Goal: Task Accomplishment & Management: Use online tool/utility

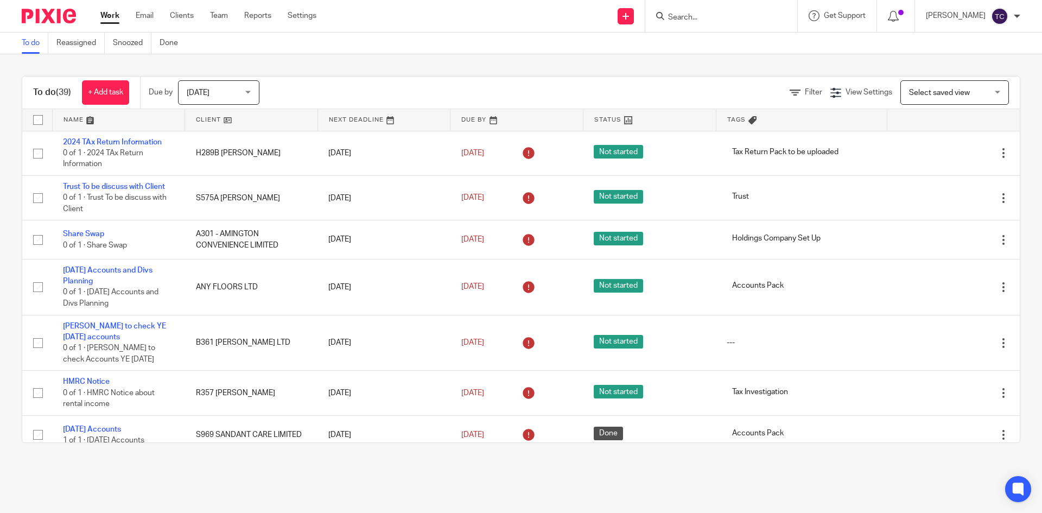
click at [713, 18] on input "Search" at bounding box center [716, 18] width 98 height 10
type input "newspl"
click at [773, 41] on link at bounding box center [756, 51] width 183 height 34
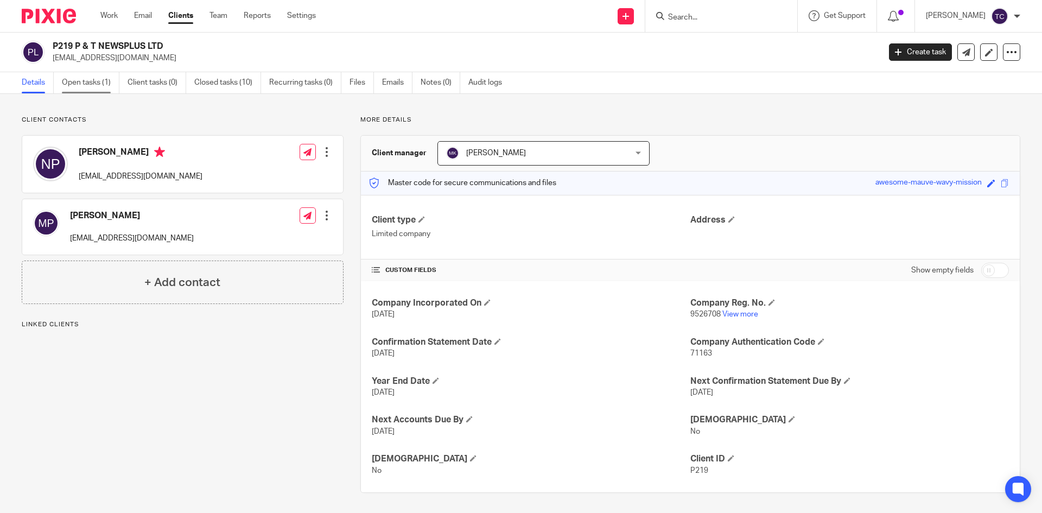
click at [83, 84] on link "Open tasks (1)" at bounding box center [91, 82] width 58 height 21
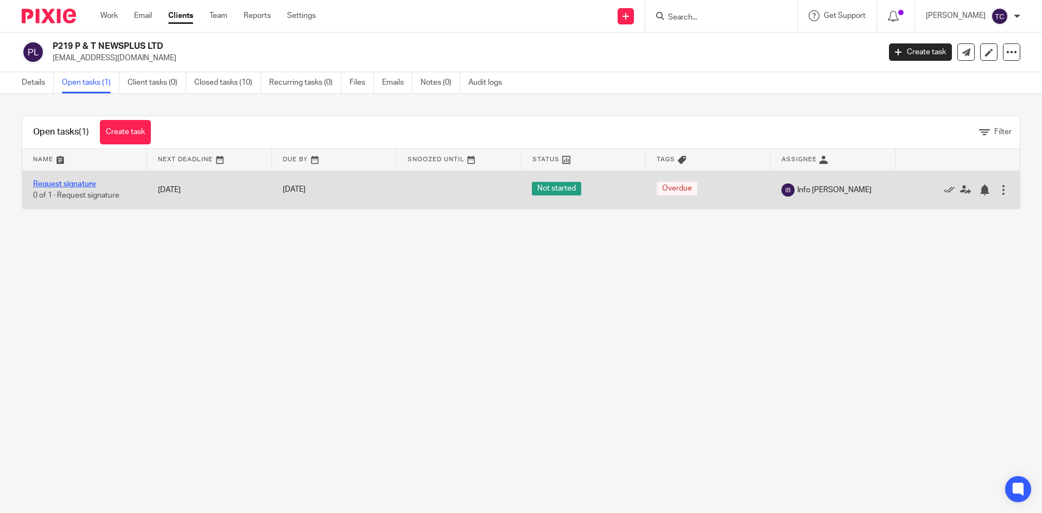
click at [75, 182] on link "Request signature" at bounding box center [64, 184] width 63 height 8
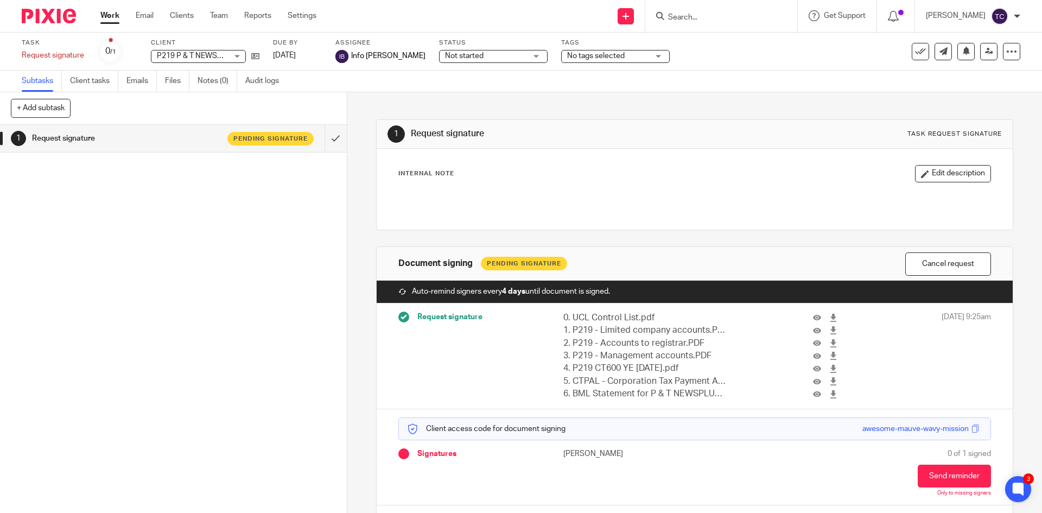
drag, startPoint x: 420, startPoint y: 211, endPoint x: 600, endPoint y: 263, distance: 188.3
click at [600, 263] on div "1 Request signature Task request signature Internal Note Edit description Docum…" at bounding box center [694, 318] width 637 height 453
copy div "Document signing"
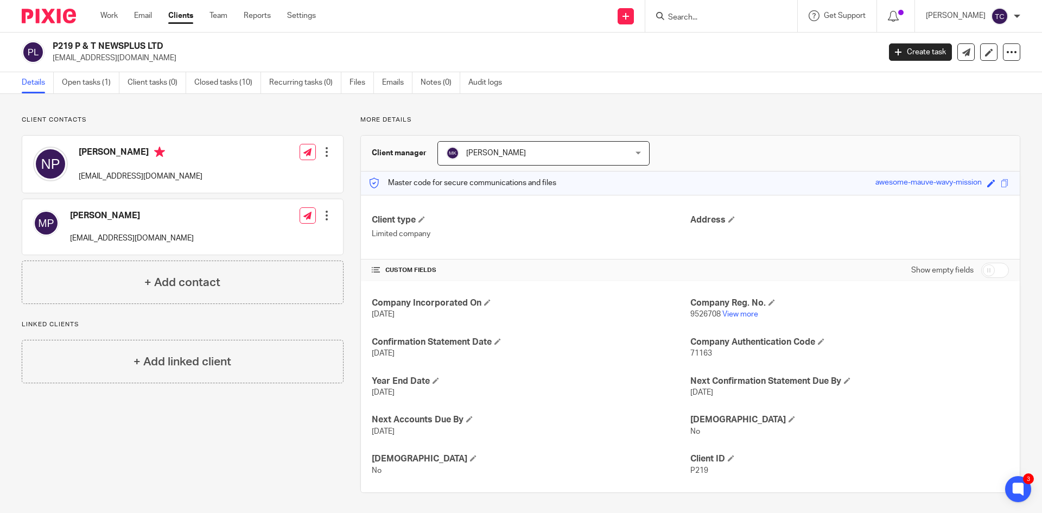
drag, startPoint x: 155, startPoint y: 55, endPoint x: 49, endPoint y: 60, distance: 105.4
click at [49, 60] on div "P219 P & T NEWSPLUS LTD [EMAIL_ADDRESS][DOMAIN_NAME]" at bounding box center [447, 52] width 851 height 23
copy p "[EMAIL_ADDRESS][DOMAIN_NAME]"
